Goal: Task Accomplishment & Management: Manage account settings

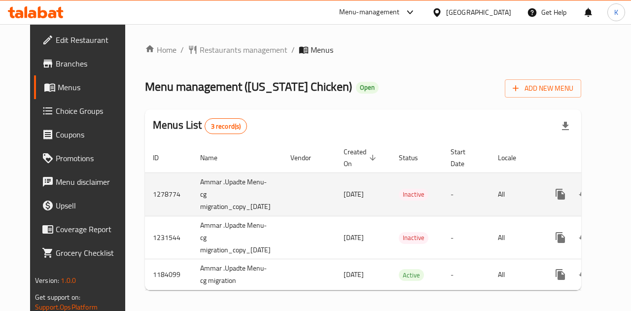
scroll to position [0, 35]
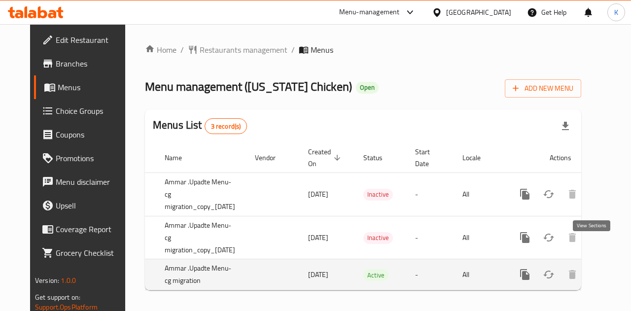
click at [590, 269] on icon "enhanced table" at bounding box center [596, 275] width 12 height 12
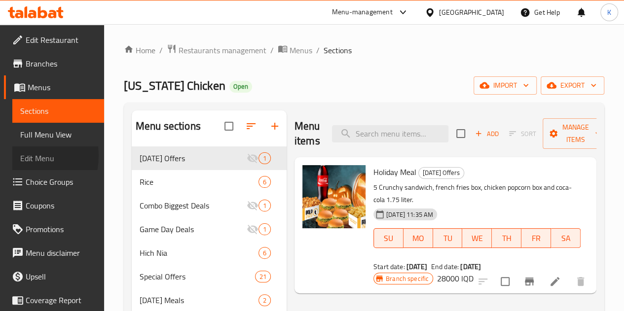
click at [19, 156] on link "Edit Menu" at bounding box center [58, 158] width 92 height 24
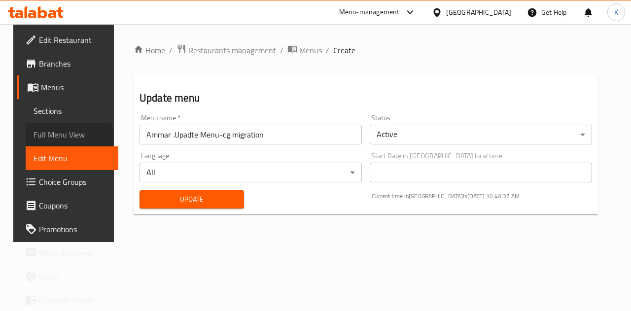
click at [40, 136] on span "Full Menu View" at bounding box center [72, 135] width 77 height 12
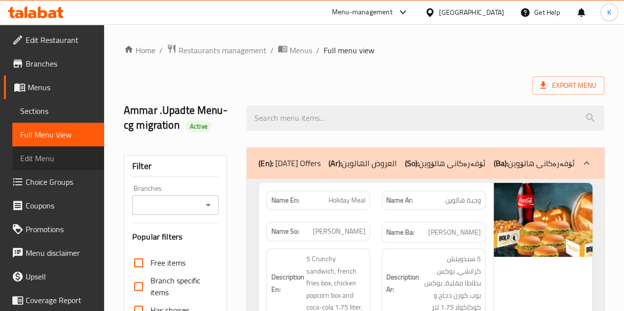
click at [58, 161] on span "Edit Menu" at bounding box center [58, 158] width 76 height 12
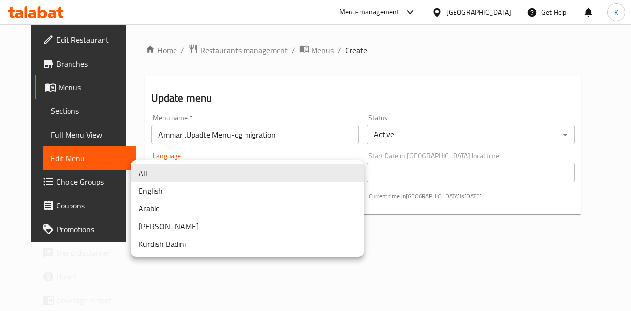
click at [159, 166] on body "​ Menu-management [GEOGRAPHIC_DATA] Get Help K Edit Restaurant Branches Menus S…" at bounding box center [315, 167] width 631 height 287
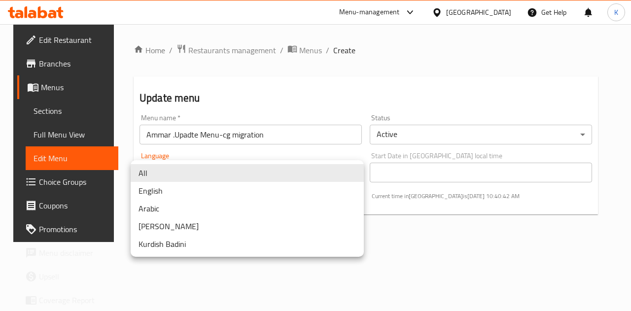
click at [169, 194] on li "English" at bounding box center [247, 191] width 233 height 18
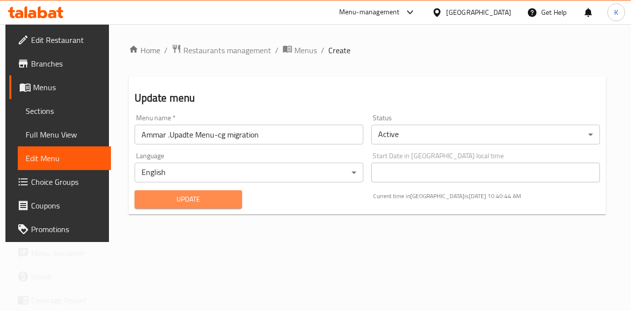
click at [171, 201] on span "Update" at bounding box center [188, 199] width 92 height 12
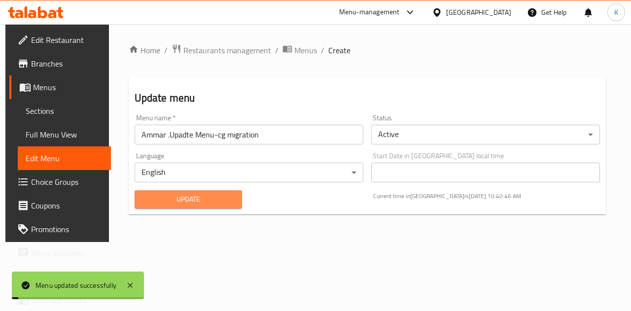
click at [171, 201] on span "Update" at bounding box center [188, 199] width 92 height 12
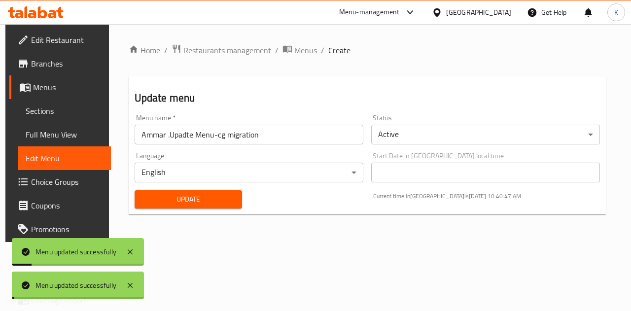
click at [171, 201] on div "Home / Restaurants management / Menus / Create Update menu Menu name   * [PERSO…" at bounding box center [367, 133] width 477 height 178
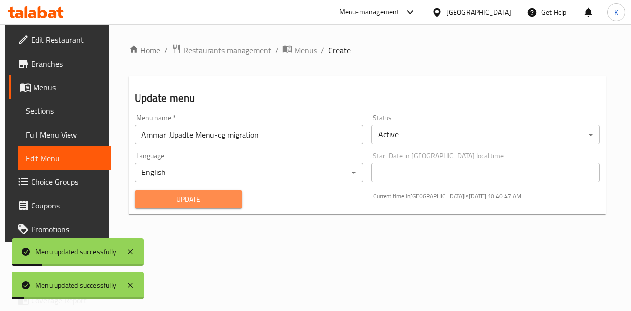
click at [171, 201] on span "Update" at bounding box center [188, 199] width 92 height 12
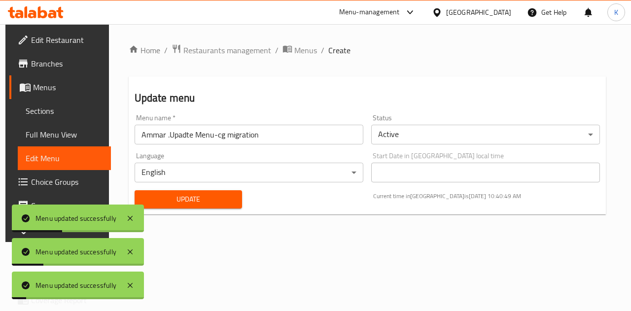
click at [28, 16] on icon at bounding box center [36, 12] width 56 height 12
